Goal: Transaction & Acquisition: Purchase product/service

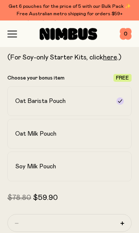
scroll to position [280, 0]
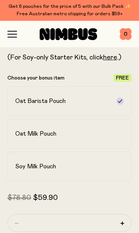
click at [69, 164] on div "Soy Milk Pouch" at bounding box center [62, 166] width 95 height 7
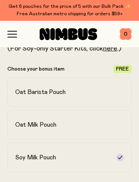
scroll to position [289, 0]
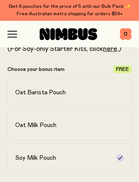
click at [111, 124] on label "Oat Milk Pouch" at bounding box center [69, 125] width 124 height 30
click at [115, 163] on label "Soy Milk Pouch" at bounding box center [69, 158] width 124 height 30
click at [119, 69] on span "Free" at bounding box center [122, 69] width 13 height 5
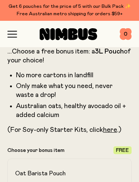
scroll to position [206, 0]
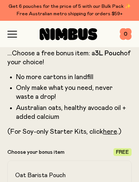
click at [9, 31] on icon "button" at bounding box center [12, 31] width 9 height 0
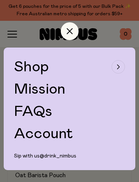
click at [48, 66] on span "Shop" at bounding box center [31, 66] width 35 height 15
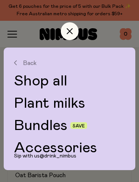
click at [65, 102] on link "Plant milks" at bounding box center [69, 103] width 111 height 15
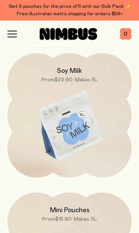
scroll to position [350, 0]
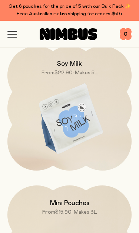
click at [76, 128] on img at bounding box center [69, 119] width 124 height 146
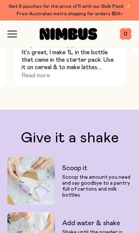
scroll to position [871, 0]
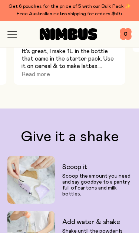
click at [46, 70] on button "Read more" at bounding box center [36, 74] width 29 height 9
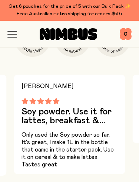
scroll to position [779, 0]
